Goal: Transaction & Acquisition: Purchase product/service

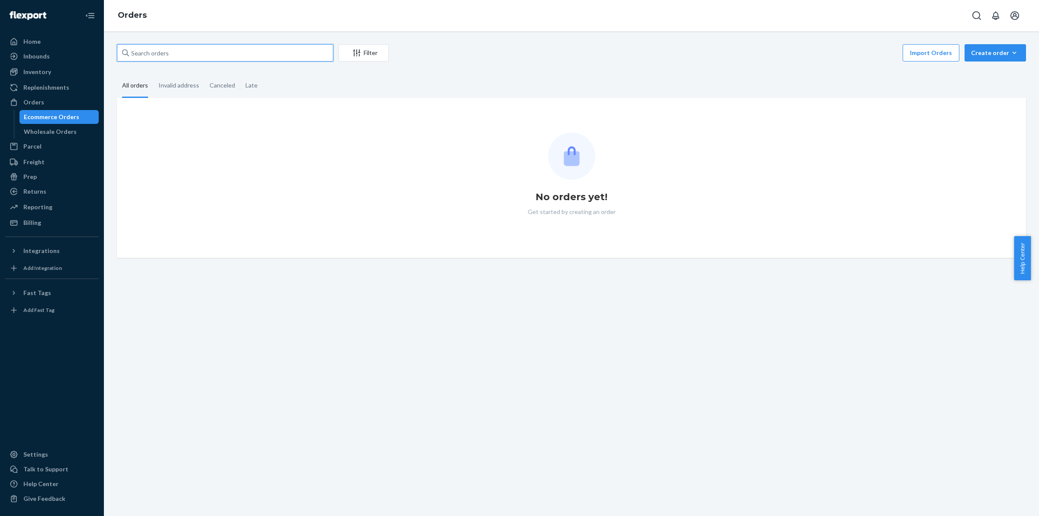
click at [198, 54] on input "text" at bounding box center [225, 52] width 217 height 17
paste input "#425483"
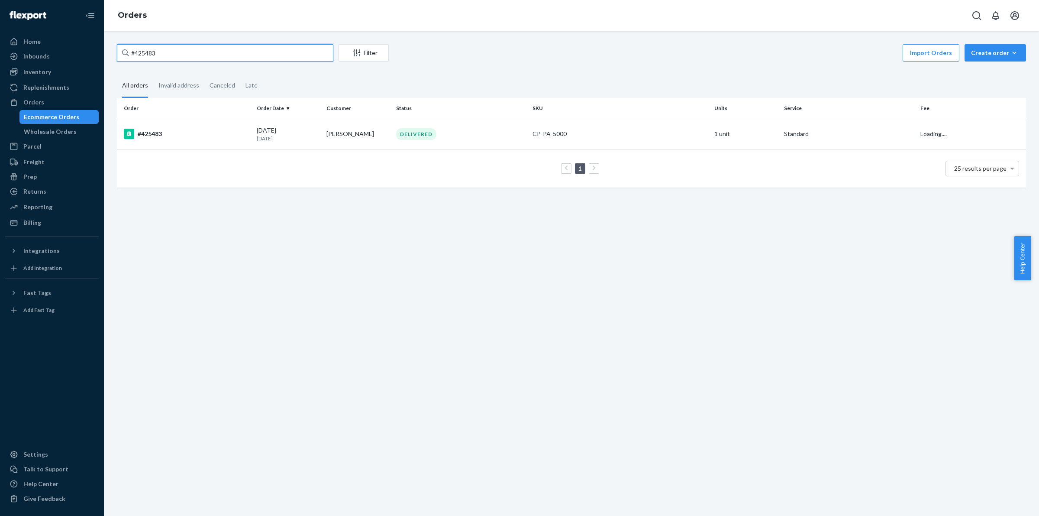
click at [134, 52] on input "#425483" at bounding box center [225, 52] width 217 height 17
type input "425483"
click at [166, 137] on div "#425483" at bounding box center [187, 134] width 126 height 10
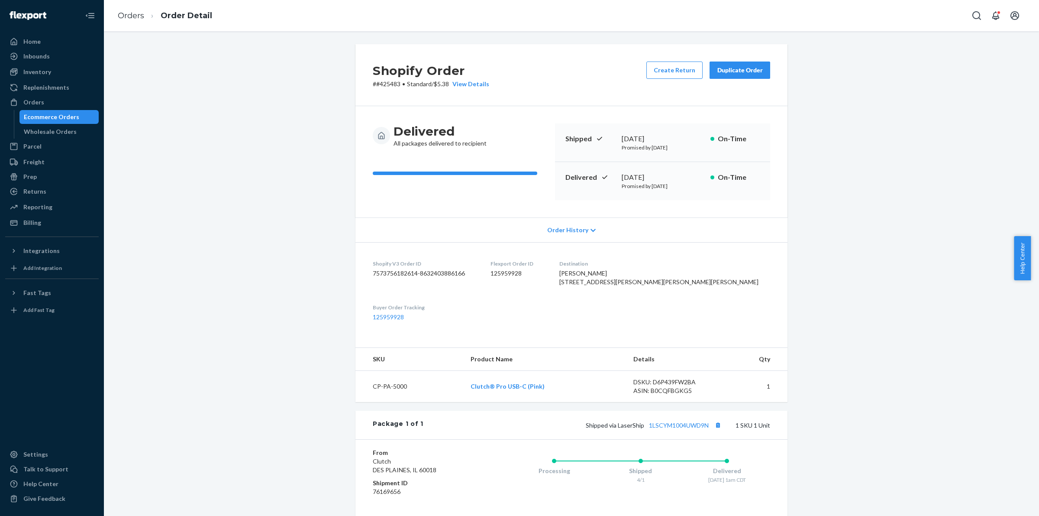
click at [274, 291] on div "Shopify Order # #425483 • Standard / $5.38 View Details Create Return Duplicate…" at bounding box center [571, 312] width 923 height 537
click at [726, 74] on button "Duplicate Order" at bounding box center [740, 70] width 61 height 17
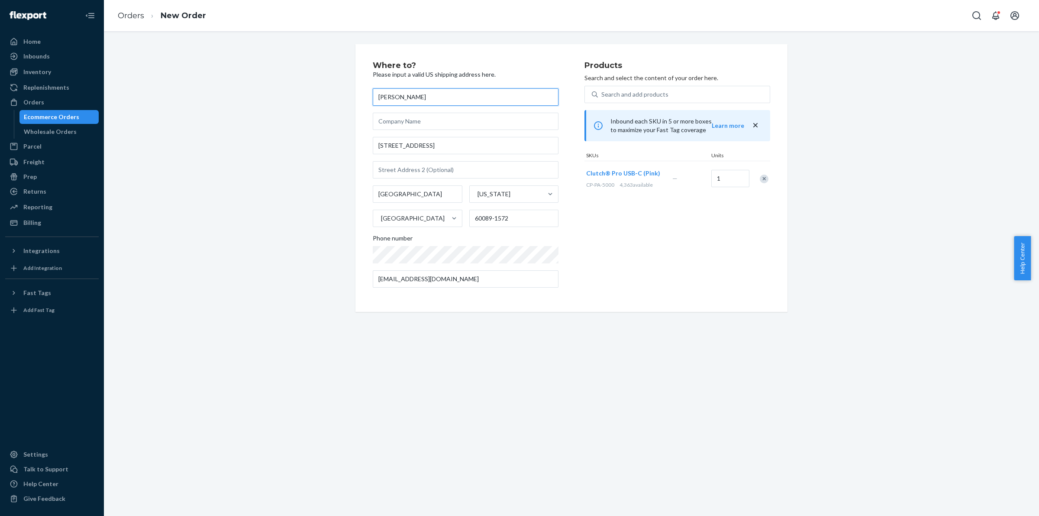
click at [434, 98] on input "Marta Dalicandro" at bounding box center [466, 96] width 186 height 17
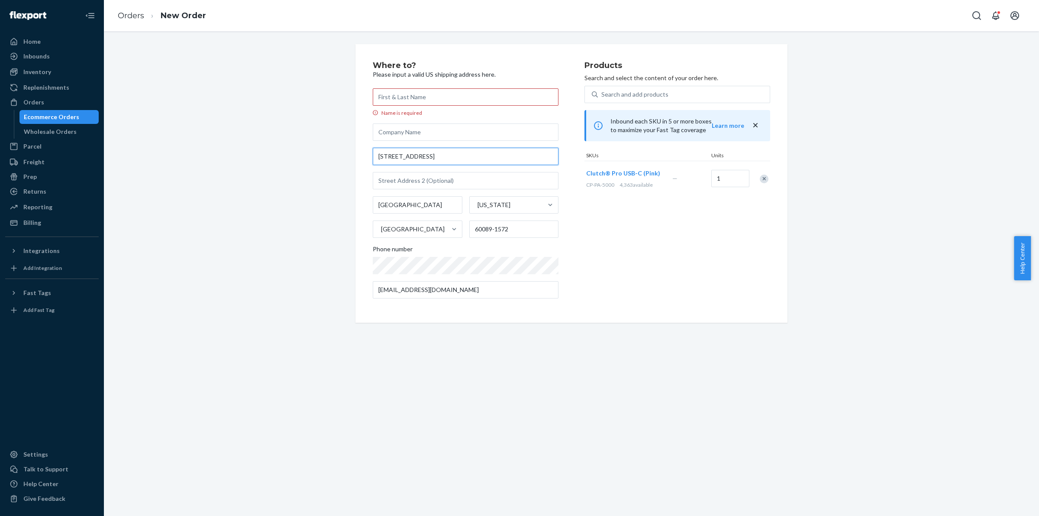
click at [438, 157] on input "71 E Fox Hill Dr" at bounding box center [466, 156] width 186 height 17
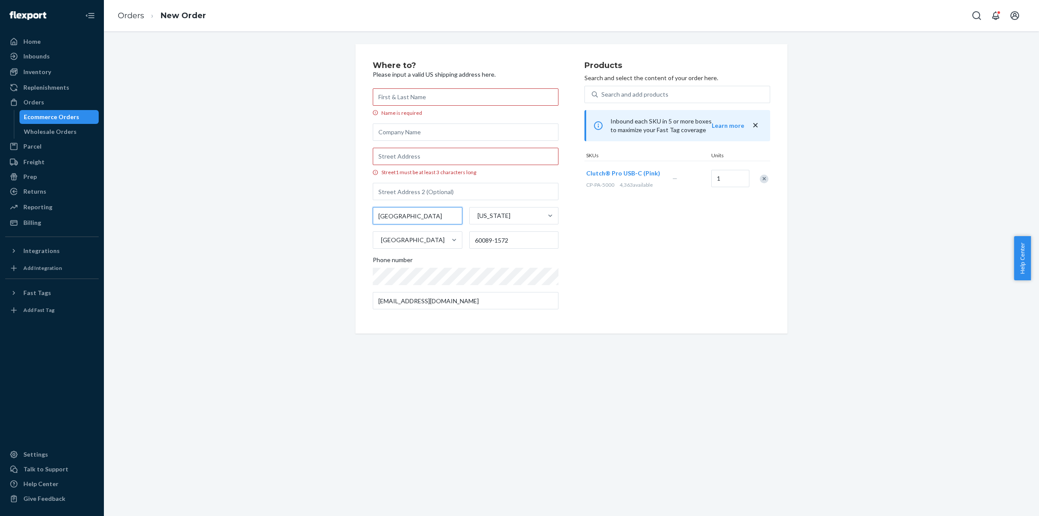
click at [430, 221] on input "Buffalo Grove" at bounding box center [418, 215] width 90 height 17
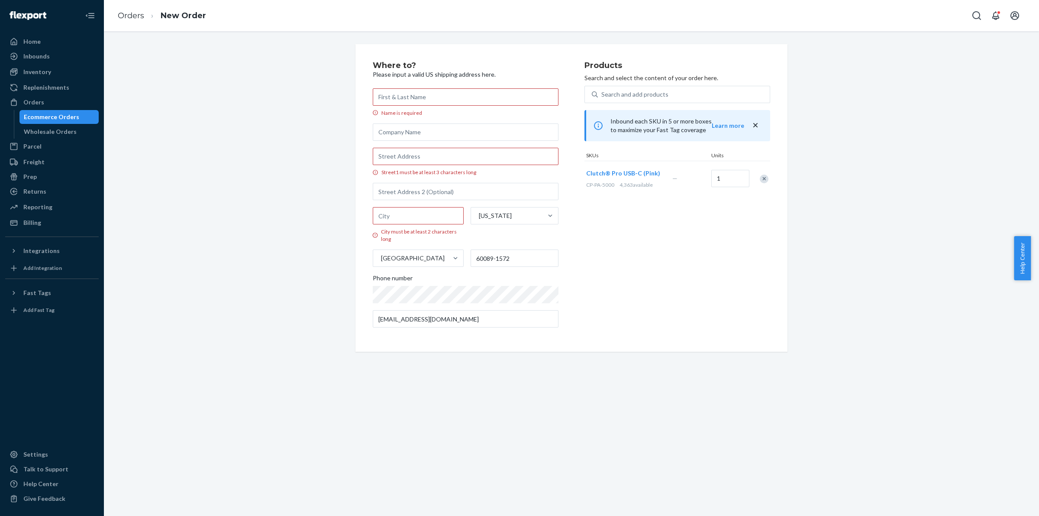
click at [53, 120] on div "Ecommerce Orders" at bounding box center [51, 117] width 55 height 9
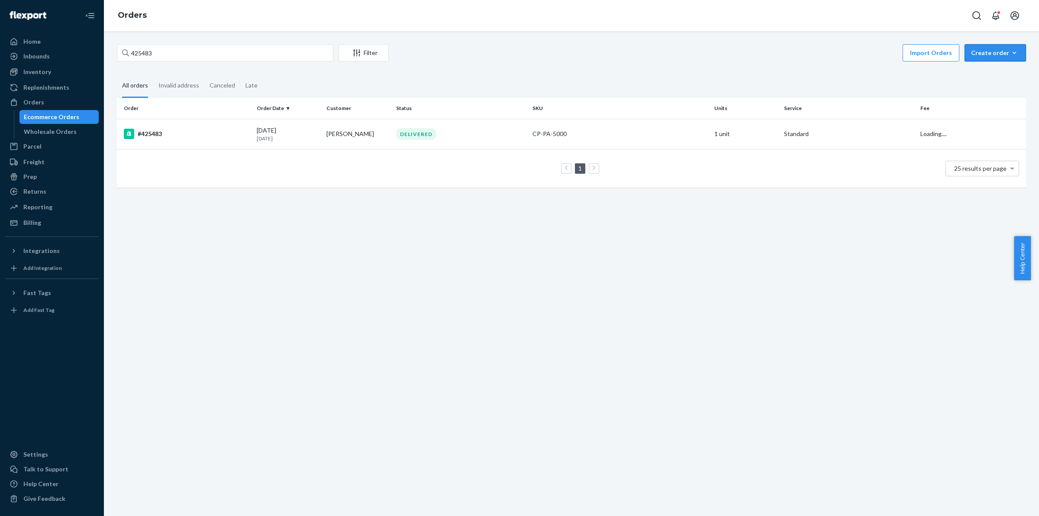
click at [991, 57] on button "Create order Ecommerce order Removal order" at bounding box center [996, 52] width 62 height 17
click at [986, 71] on span "Ecommerce order" at bounding box center [1001, 74] width 54 height 6
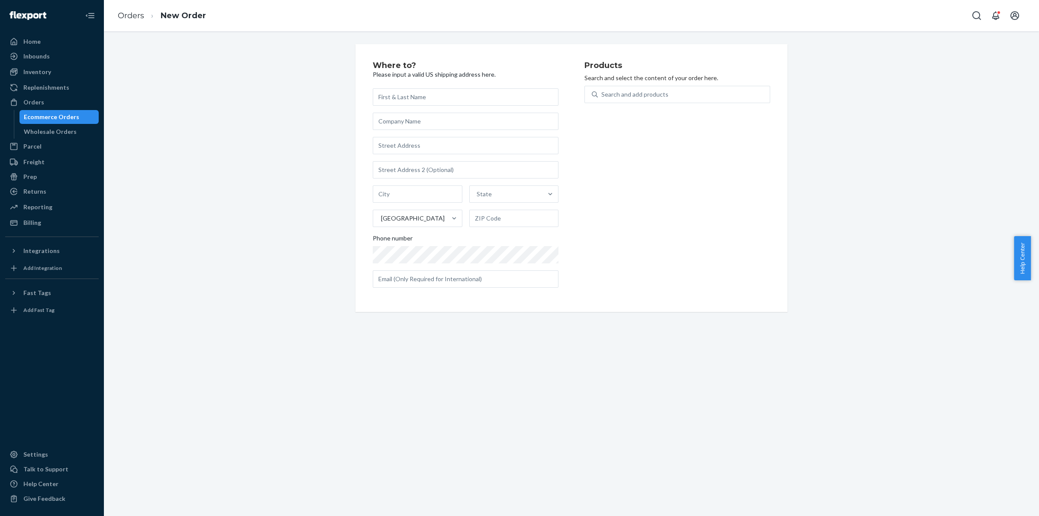
click at [389, 104] on input "text" at bounding box center [466, 96] width 186 height 17
click at [437, 90] on input "Buffalo Grove" at bounding box center [466, 96] width 186 height 17
click at [373, 97] on input "Buffalo Grove" at bounding box center [466, 96] width 186 height 17
paste input "Marta Dalicandro 71 E Fox Hill Dr"
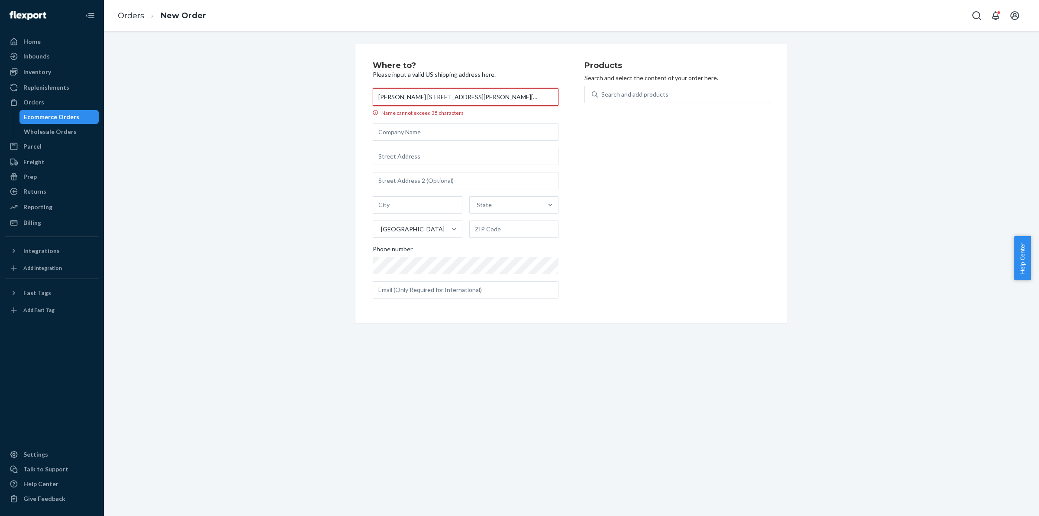
click at [423, 97] on input "Marta Dalicandro 71 E Fox Hill Dr Buffalo Grove" at bounding box center [466, 96] width 186 height 17
drag, startPoint x: 423, startPoint y: 97, endPoint x: 523, endPoint y: 111, distance: 100.6
click at [541, 100] on input "Marta Dalicandro 71 E Fox Hill Dr Buffalo Grove" at bounding box center [466, 96] width 186 height 17
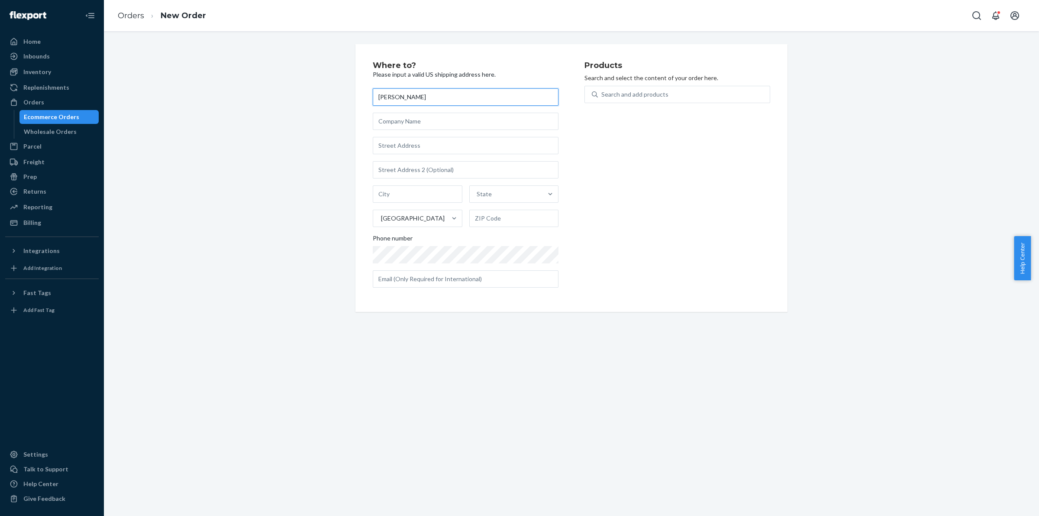
type input "Marta Dalicandro"
click at [449, 135] on div "Marta Dalicandro State United States Phone number" at bounding box center [466, 187] width 186 height 199
click at [445, 141] on input "text" at bounding box center [466, 145] width 186 height 17
paste input "71 E Fox Hill Dr Buffalo Grove"
type input "71 E Fox Hill Dr"
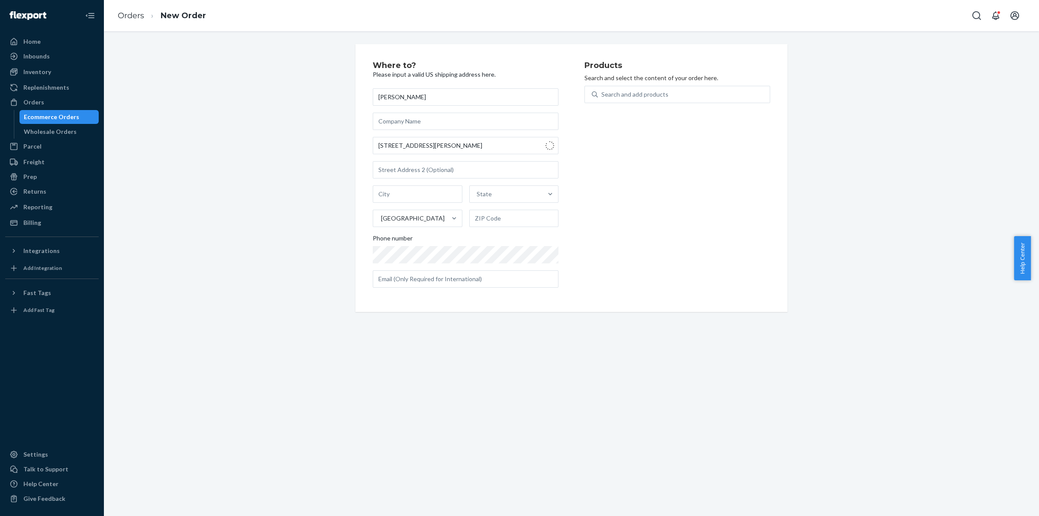
type input "Buffalo Grove"
type input "60089"
click at [622, 98] on div "Search and add products" at bounding box center [635, 94] width 67 height 9
click at [602, 98] on input "Search and add products" at bounding box center [602, 94] width 1 height 9
click at [620, 83] on div "Products Search and select the content of your order here. 0 results available.…" at bounding box center [678, 178] width 186 height 233
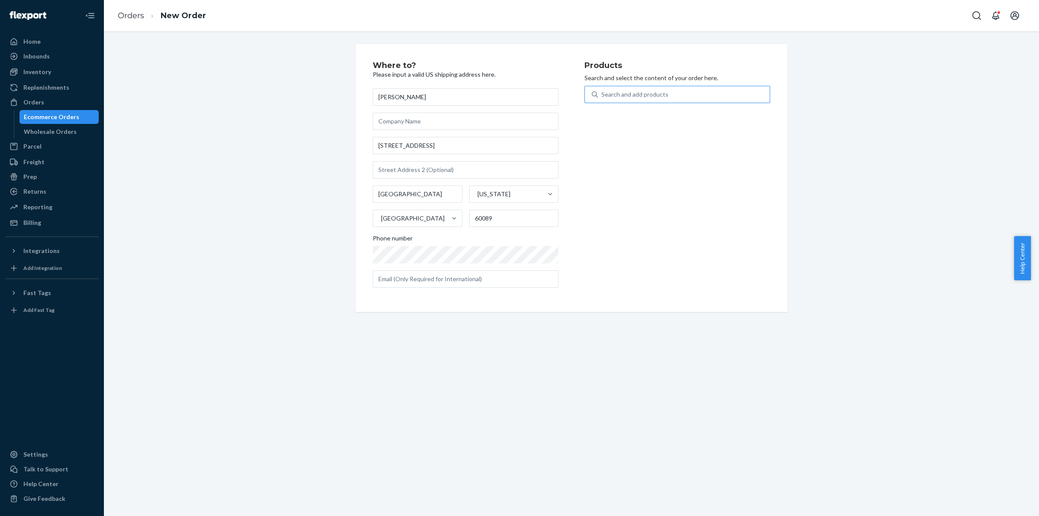
click at [618, 92] on div "Search and add products" at bounding box center [635, 94] width 67 height 9
click at [602, 92] on input "Search and add products" at bounding box center [602, 94] width 1 height 9
type input "o"
type input "pink"
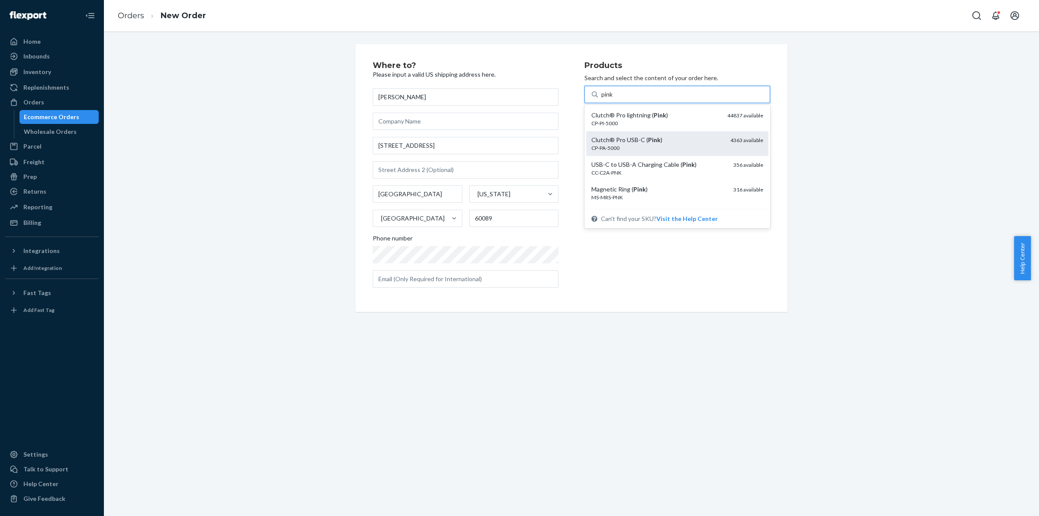
click at [615, 143] on div "Clutch® Pro USB-C ( Pink )" at bounding box center [658, 140] width 132 height 9
click at [614, 99] on input "pink" at bounding box center [608, 94] width 12 height 9
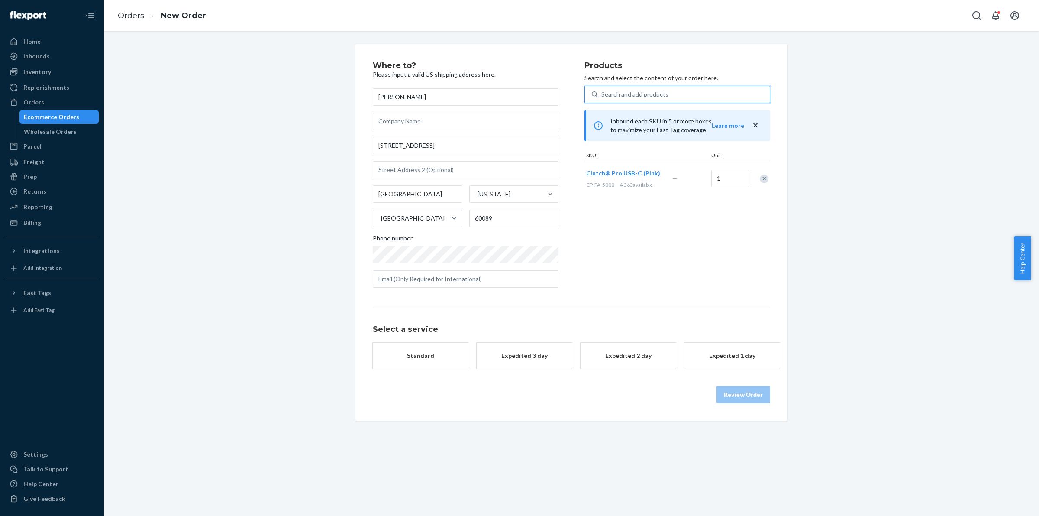
click at [442, 363] on button "Standard" at bounding box center [420, 356] width 95 height 26
drag, startPoint x: 754, startPoint y: 408, endPoint x: 732, endPoint y: 405, distance: 21.3
click at [754, 407] on button "Review Order" at bounding box center [744, 403] width 54 height 17
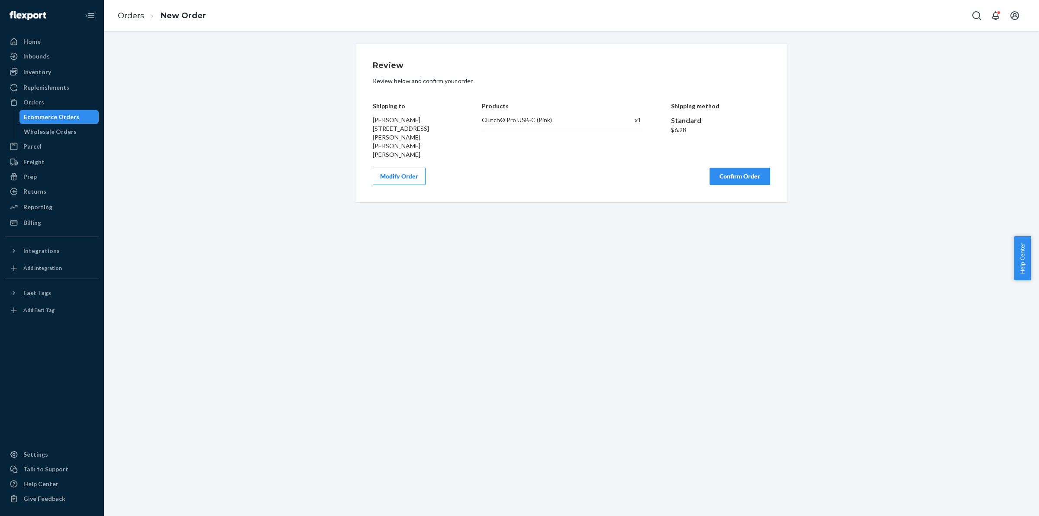
drag, startPoint x: 730, startPoint y: 160, endPoint x: 470, endPoint y: 76, distance: 272.7
click at [729, 168] on button "Confirm Order" at bounding box center [740, 176] width 61 height 17
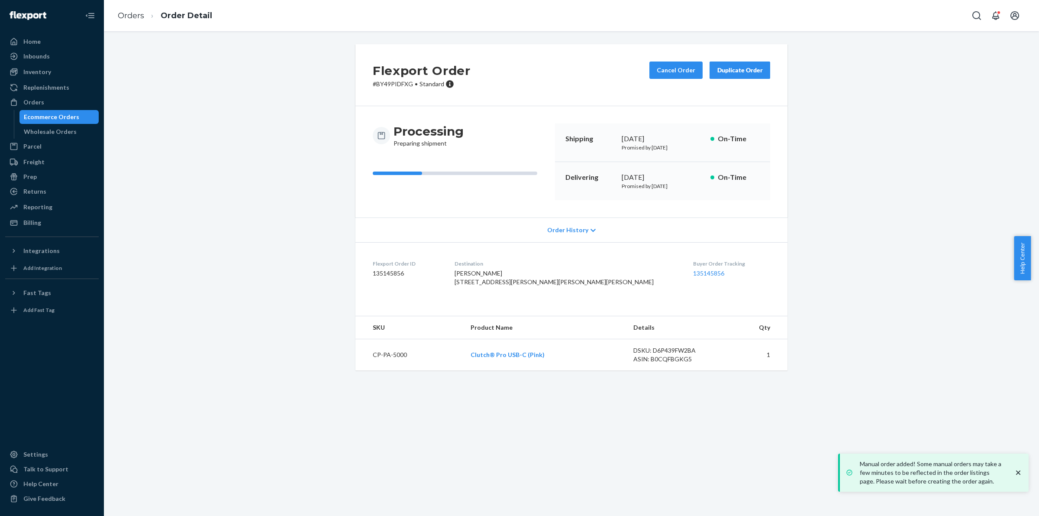
click at [382, 84] on p "# BY49PIDFXG • Standard" at bounding box center [422, 84] width 98 height 9
copy p "BY49PIDFXG"
